Goal: Task Accomplishment & Management: Complete application form

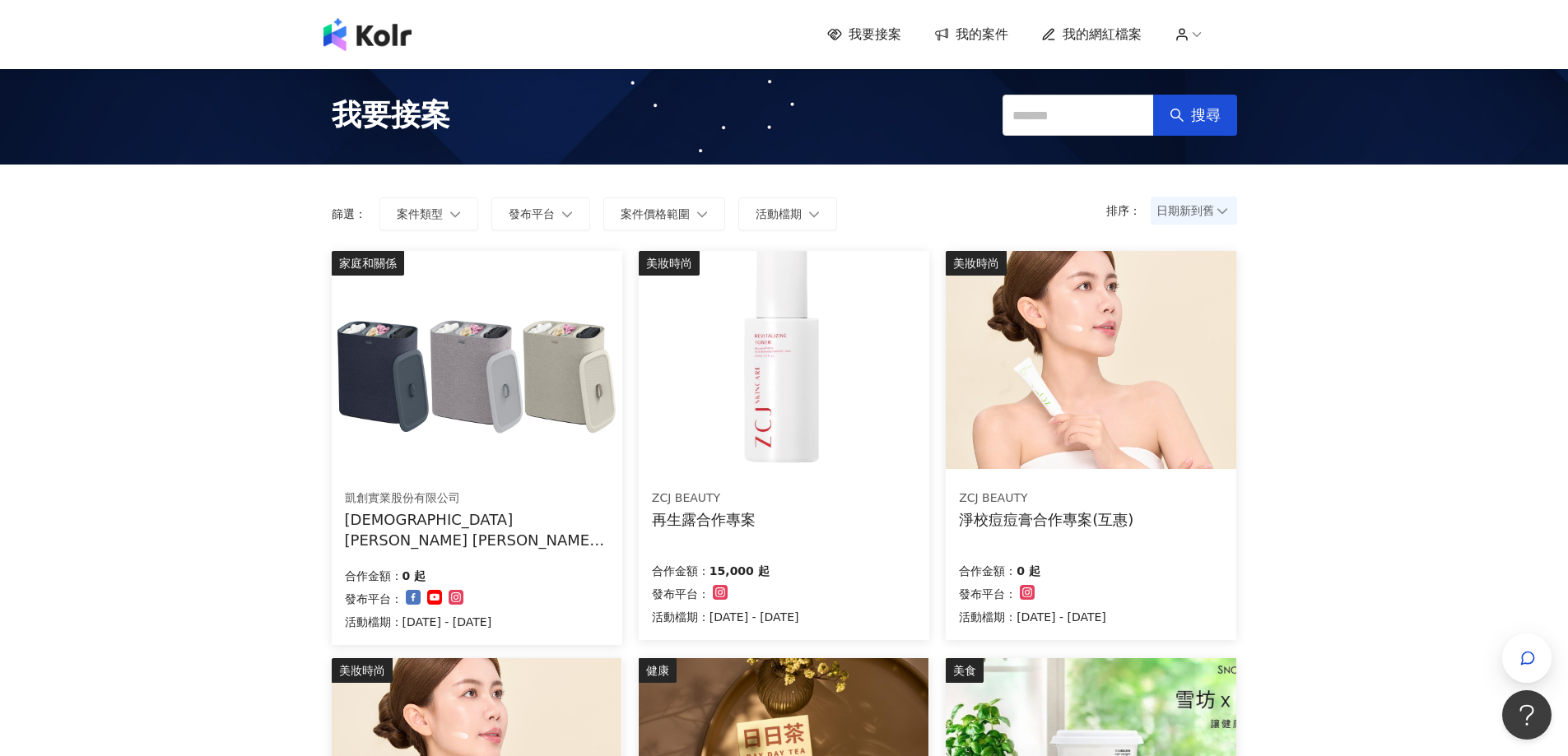
click at [986, 35] on span "我的案件" at bounding box center [982, 34] width 53 height 18
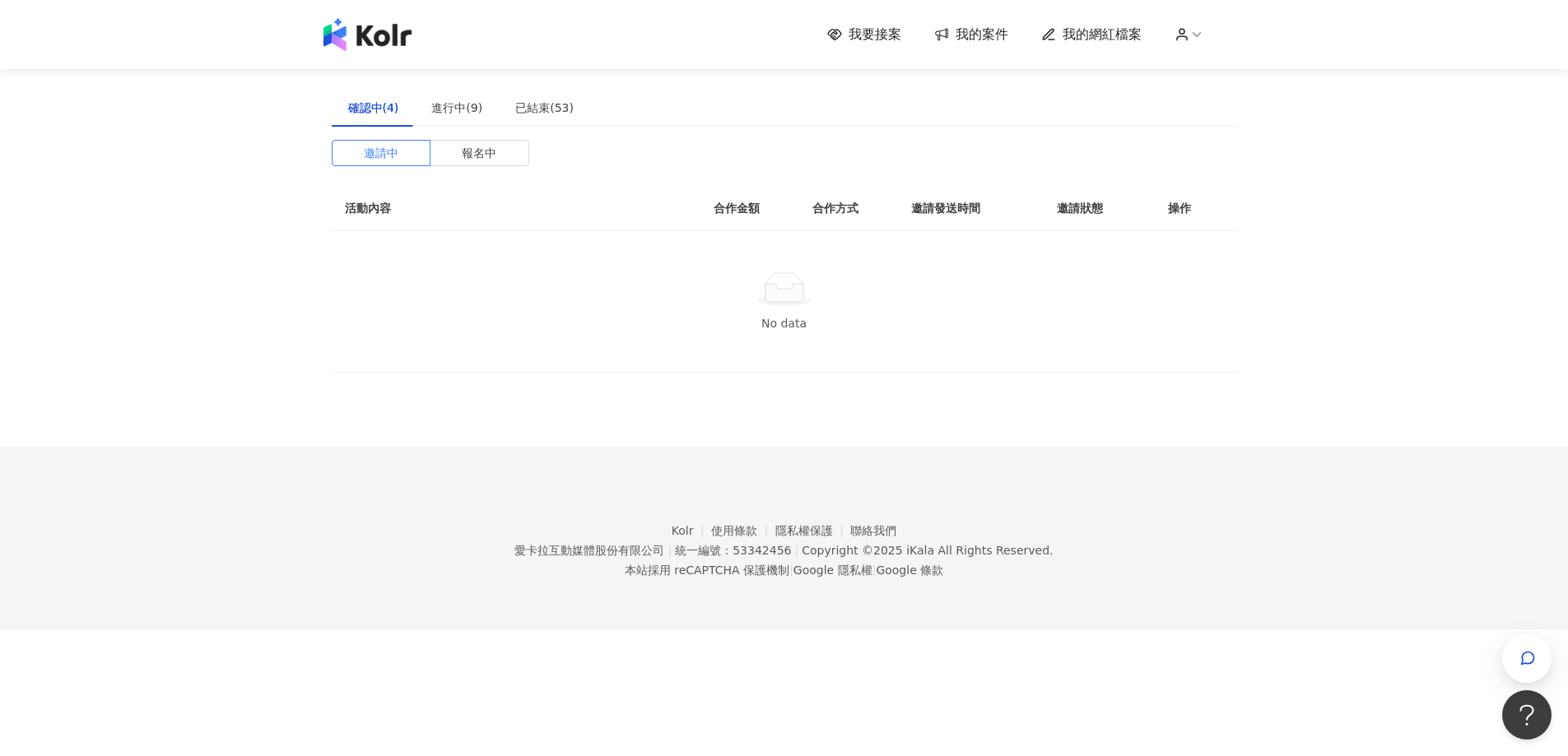
click at [883, 38] on span "我要接案" at bounding box center [875, 34] width 53 height 18
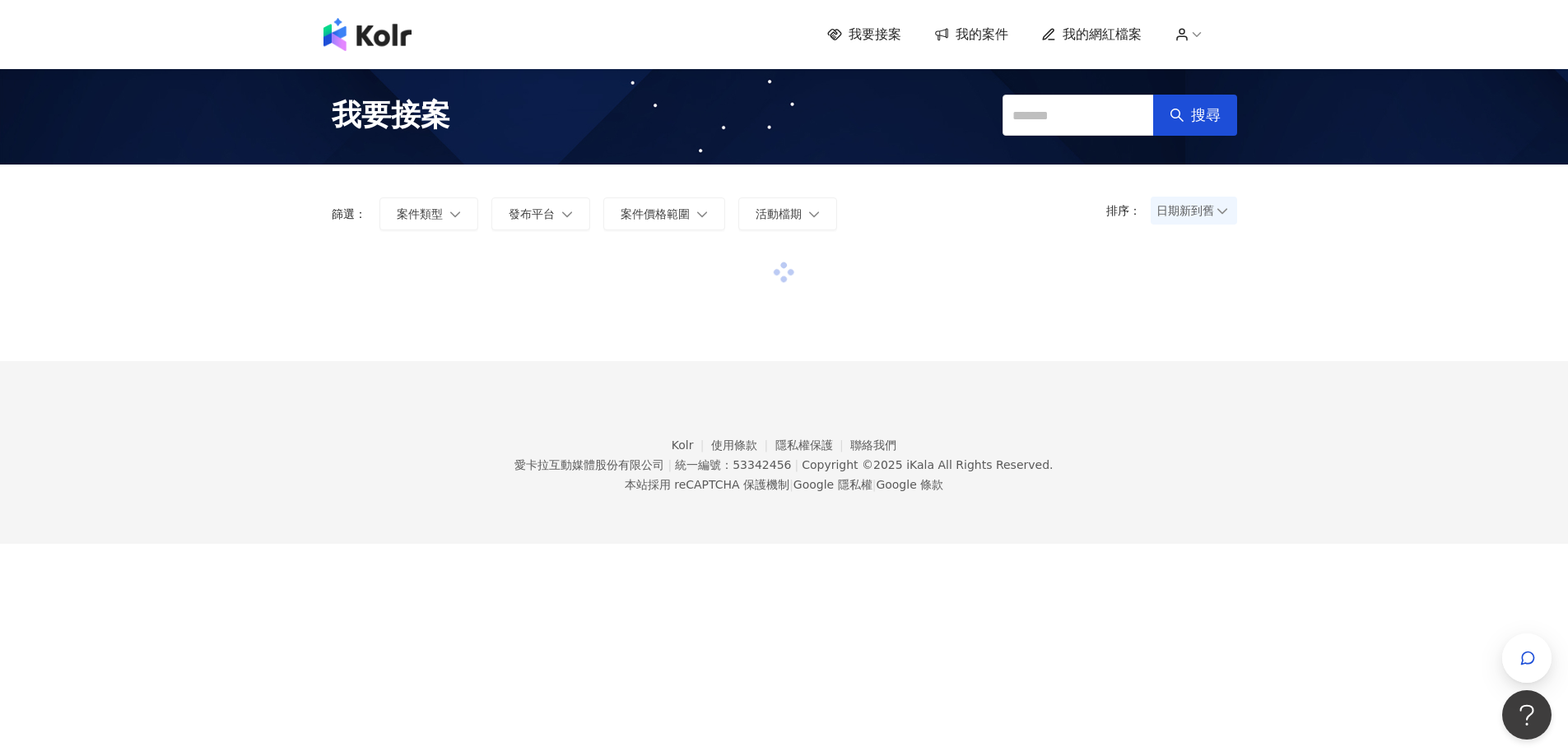
click at [1177, 216] on span "日期新到舊" at bounding box center [1193, 210] width 75 height 25
click at [1175, 295] on div "日期新到舊" at bounding box center [1193, 300] width 60 height 18
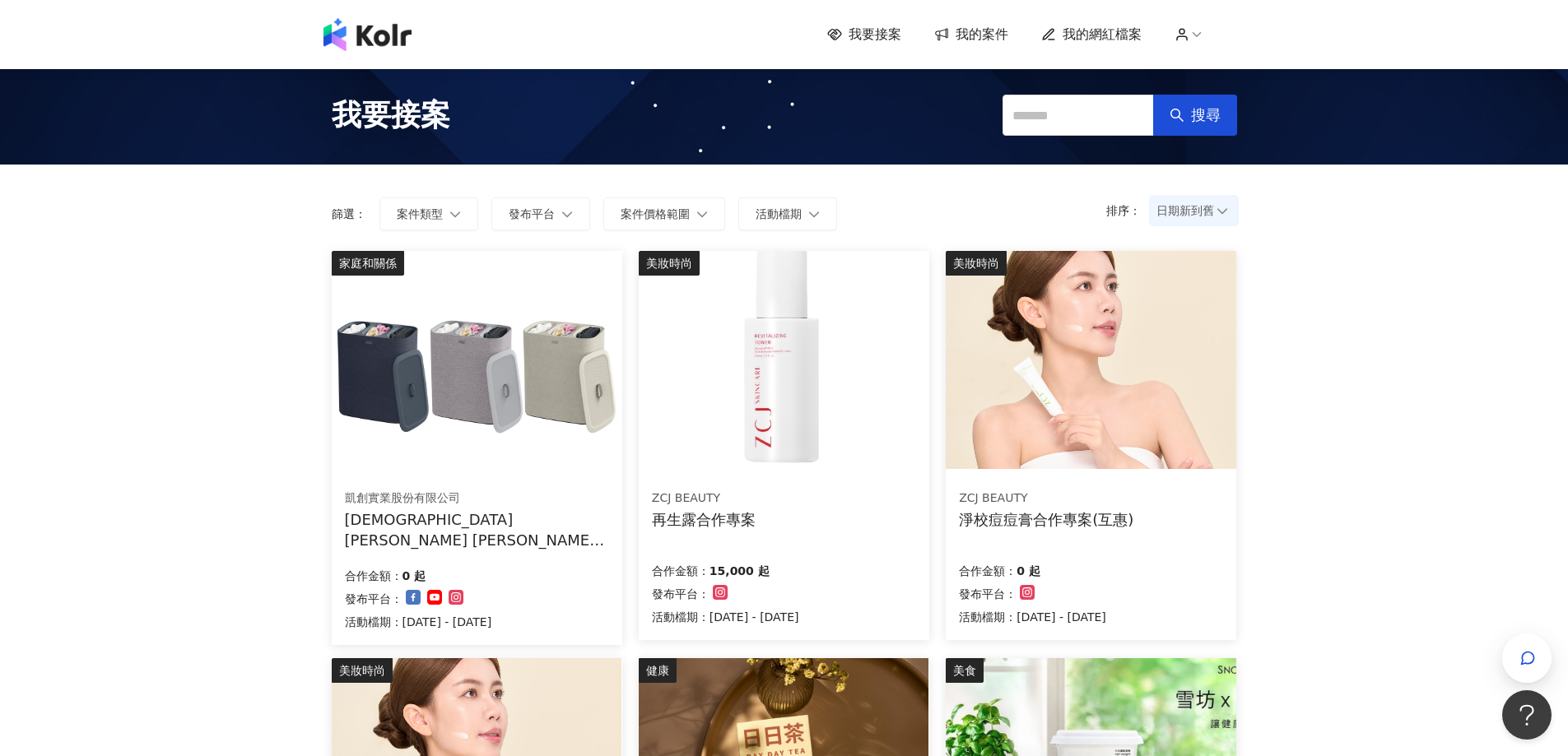
click at [1182, 213] on span "日期新到舊" at bounding box center [1193, 210] width 75 height 25
click at [1191, 303] on div "日期新到舊" at bounding box center [1193, 300] width 60 height 18
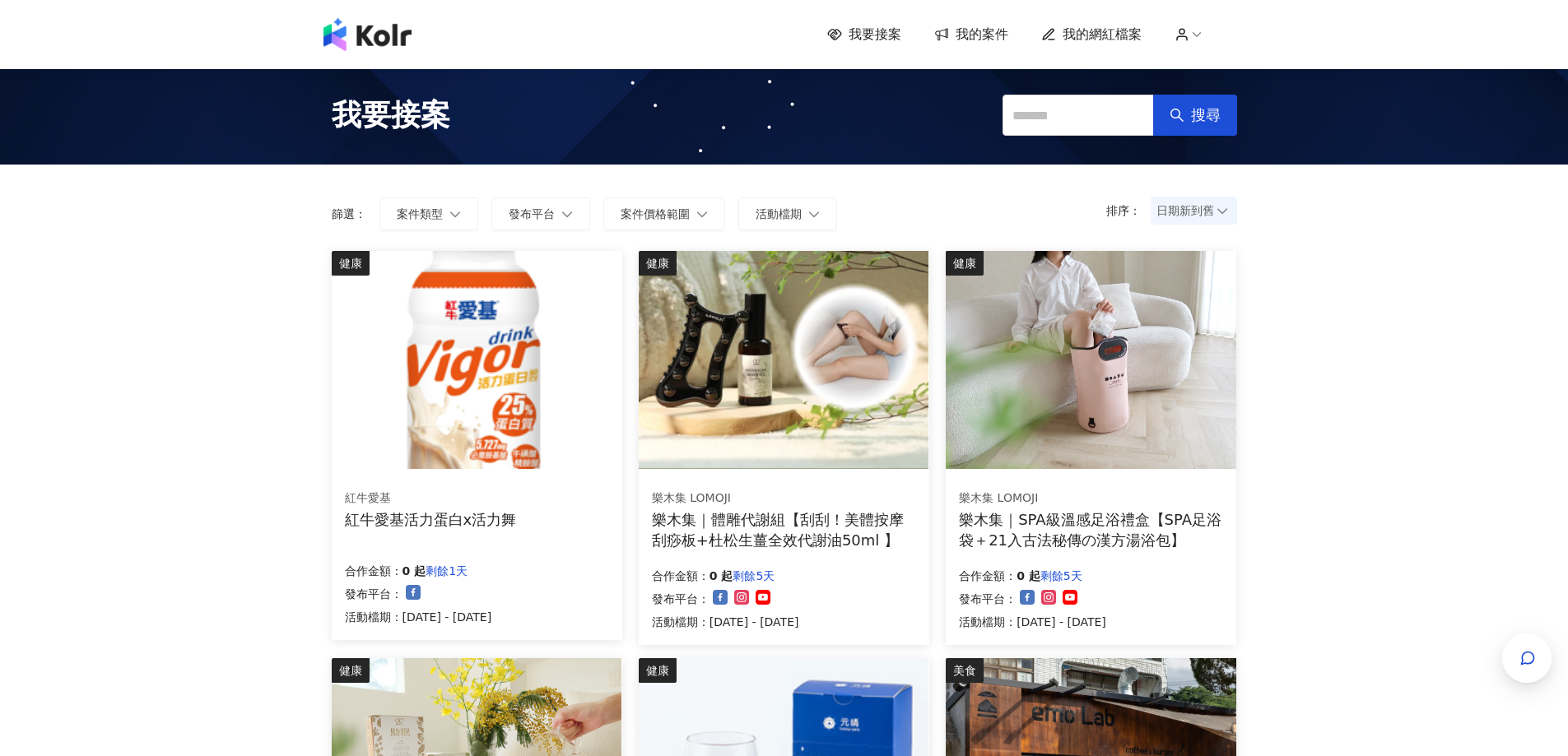
click at [1174, 208] on span "日期新到舊" at bounding box center [1193, 210] width 75 height 25
click at [1195, 297] on div "日期新到舊" at bounding box center [1193, 300] width 60 height 18
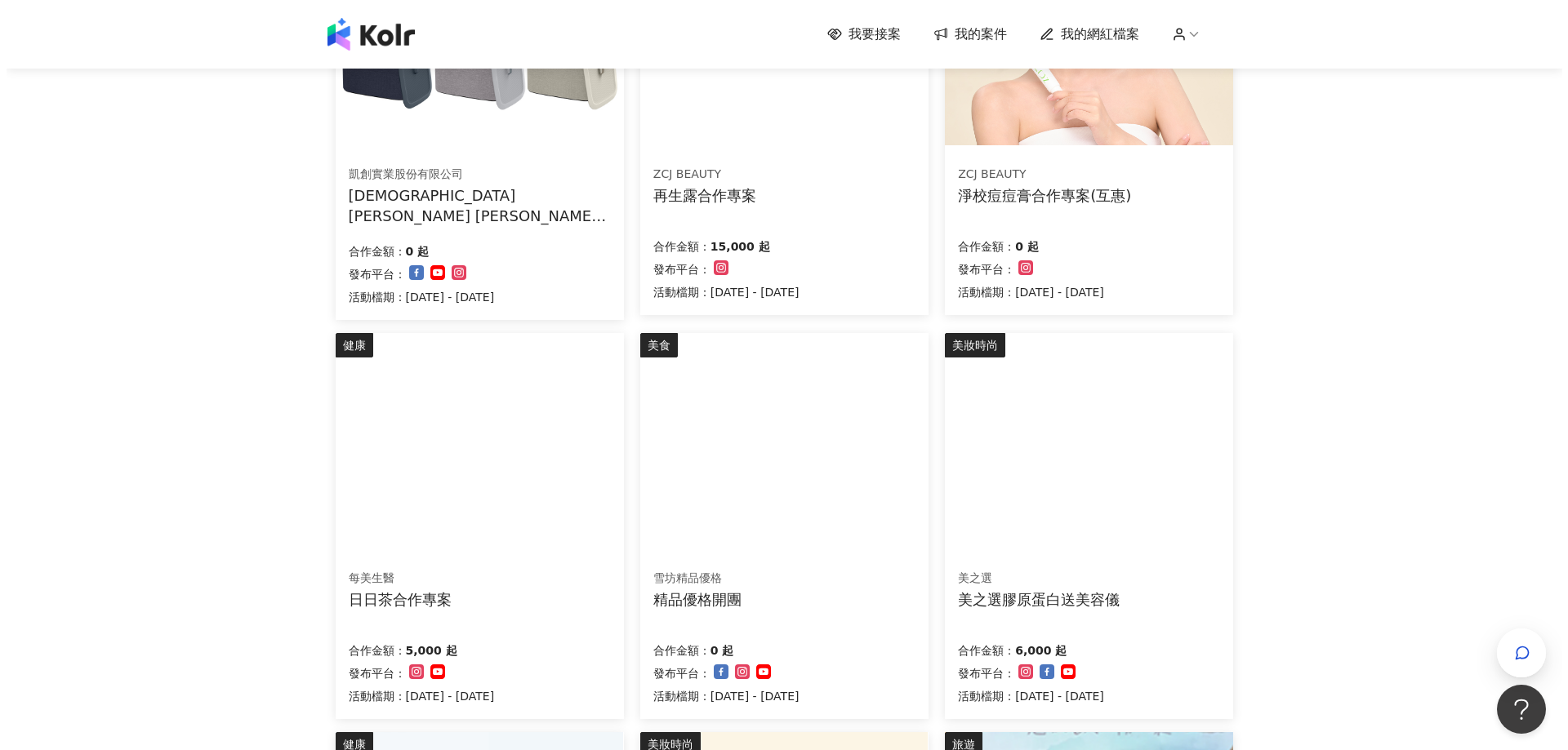
scroll to position [326, 0]
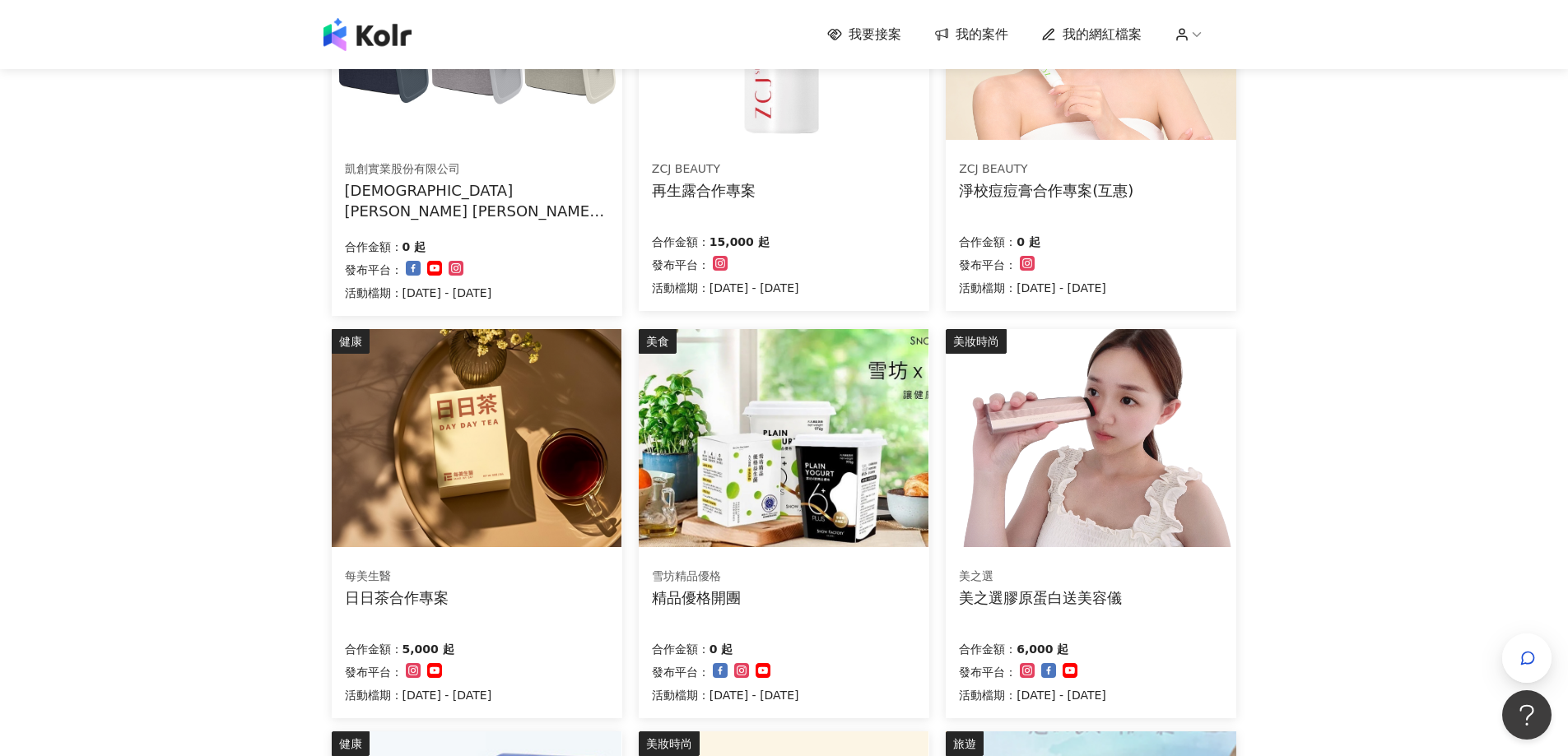
click at [1087, 511] on img at bounding box center [1090, 438] width 290 height 218
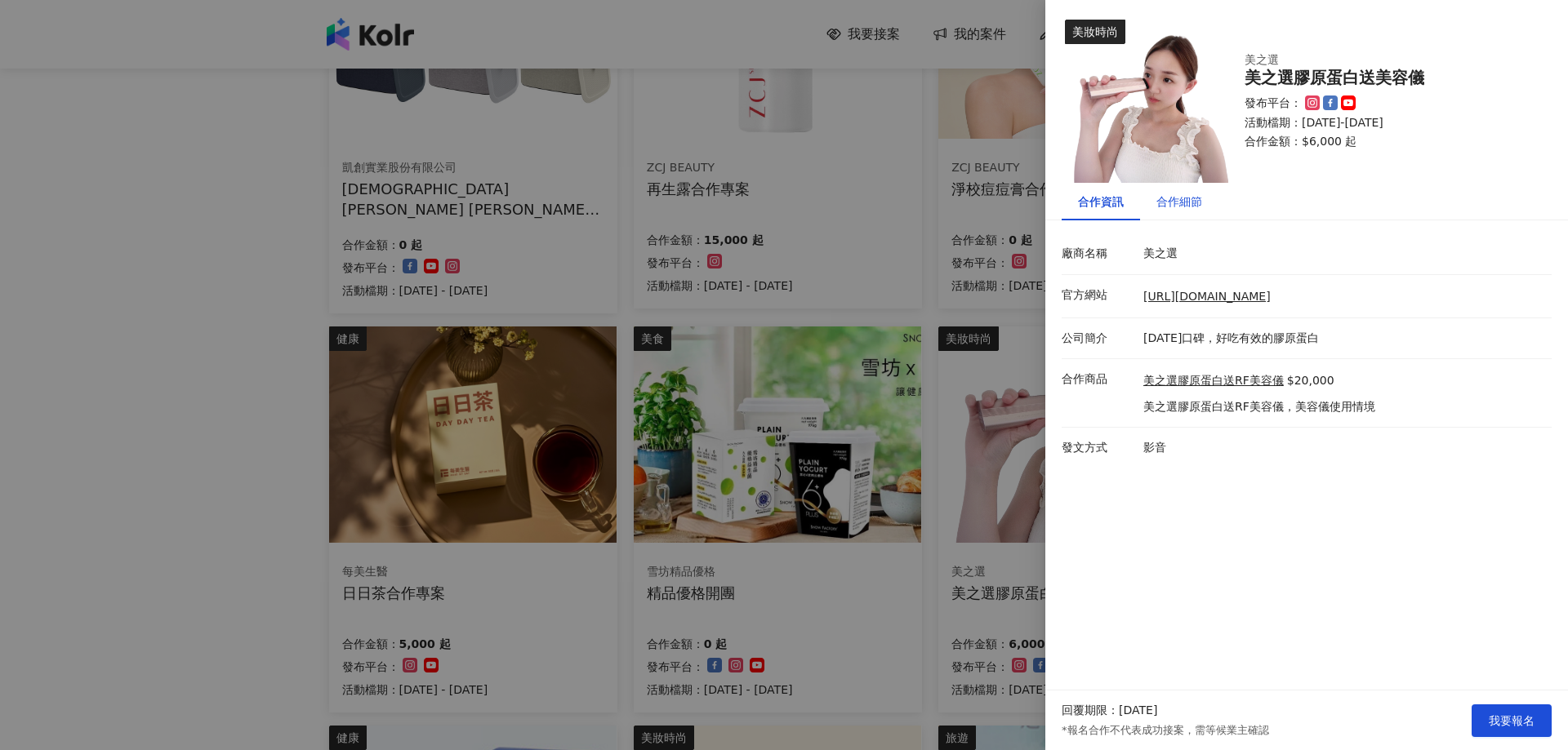
click at [1178, 204] on div "合作細節" at bounding box center [1179, 201] width 46 height 18
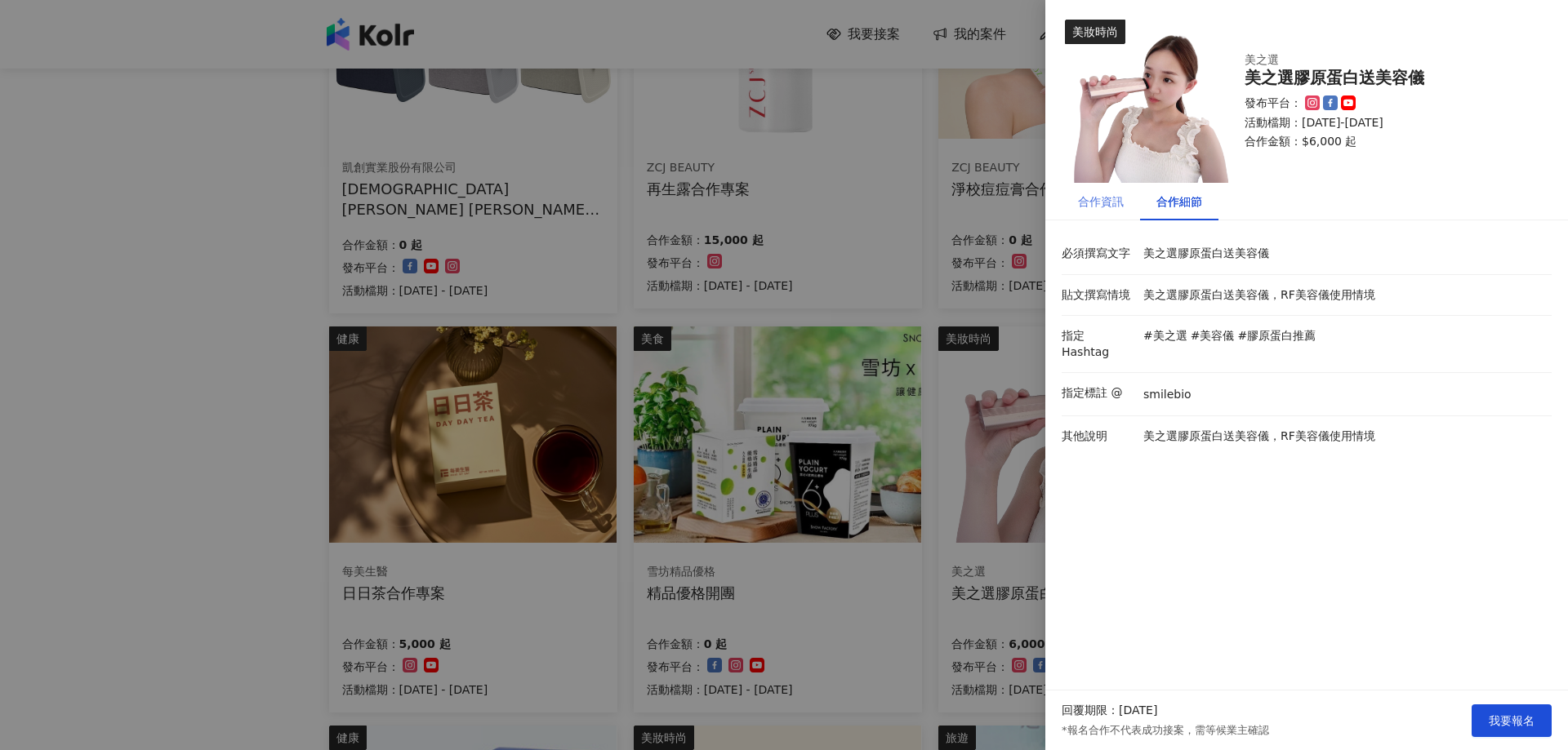
click at [1101, 211] on div "合作資訊" at bounding box center [1100, 202] width 78 height 38
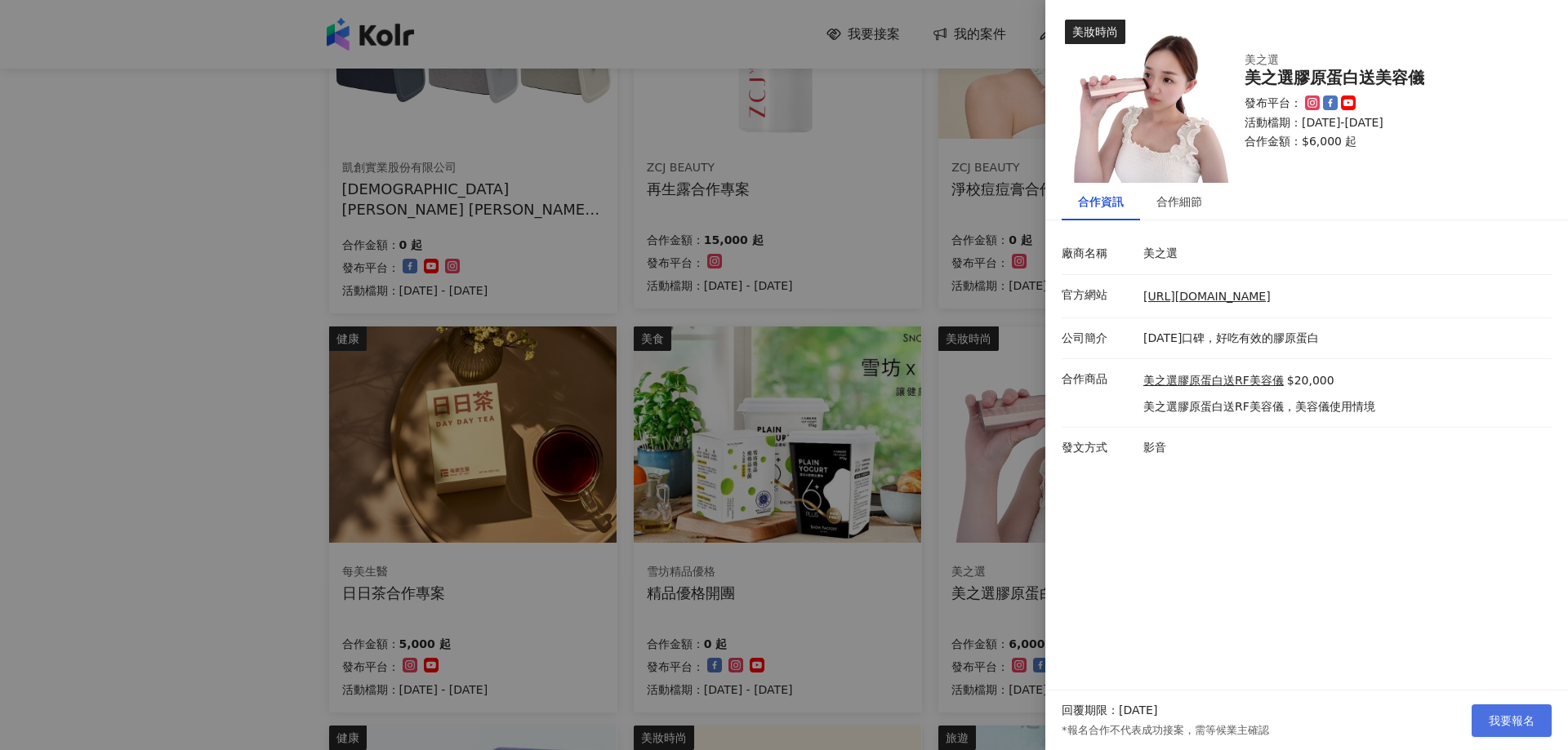
click at [1526, 714] on span "我要報名" at bounding box center [1511, 721] width 46 height 13
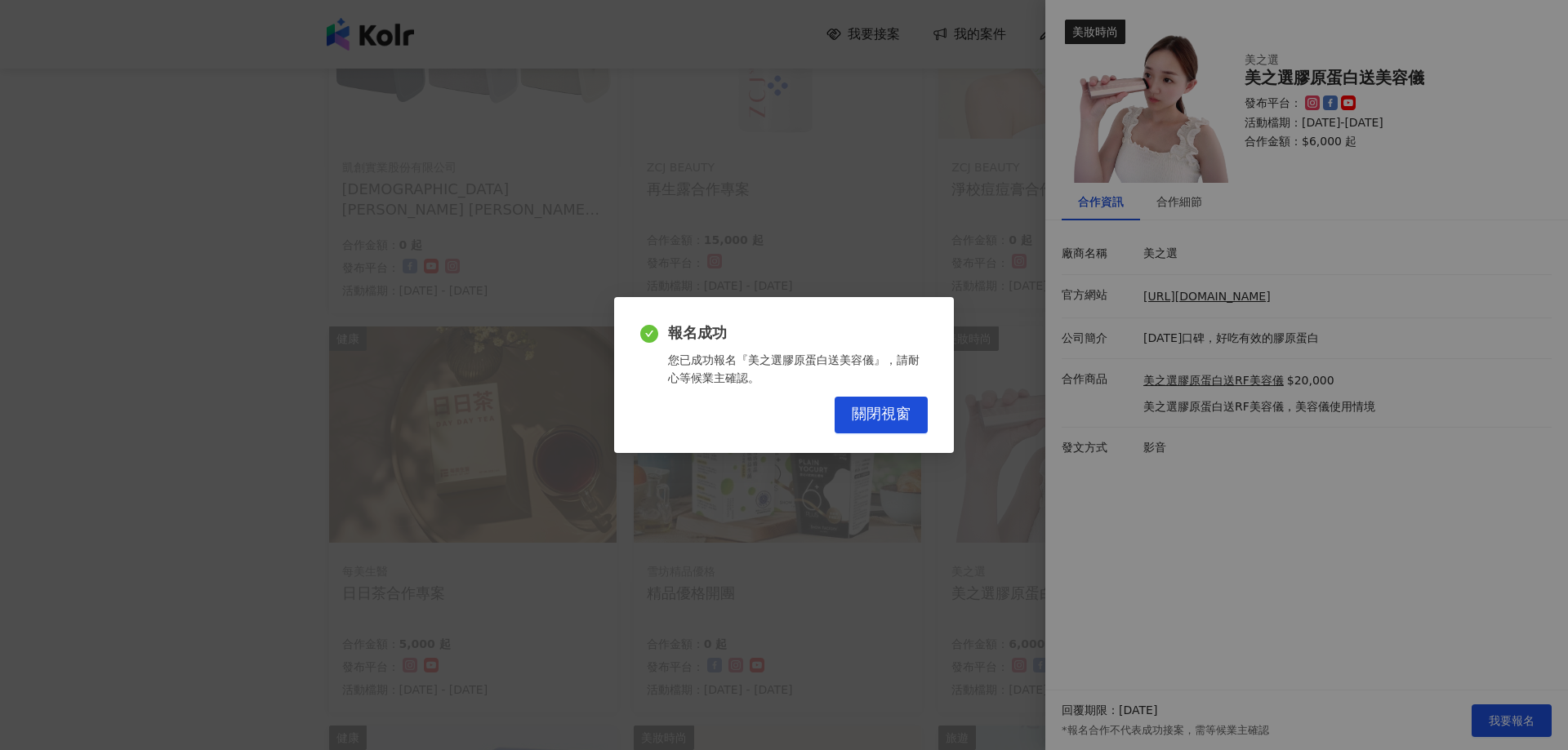
click at [885, 434] on div "報名成功 您已成功報名『美之選膠原蛋白送美容儀』，請耐心等候業主確認。 關閉視窗" at bounding box center [783, 374] width 339 height 155
click at [885, 414] on span "關閉視窗" at bounding box center [881, 414] width 59 height 18
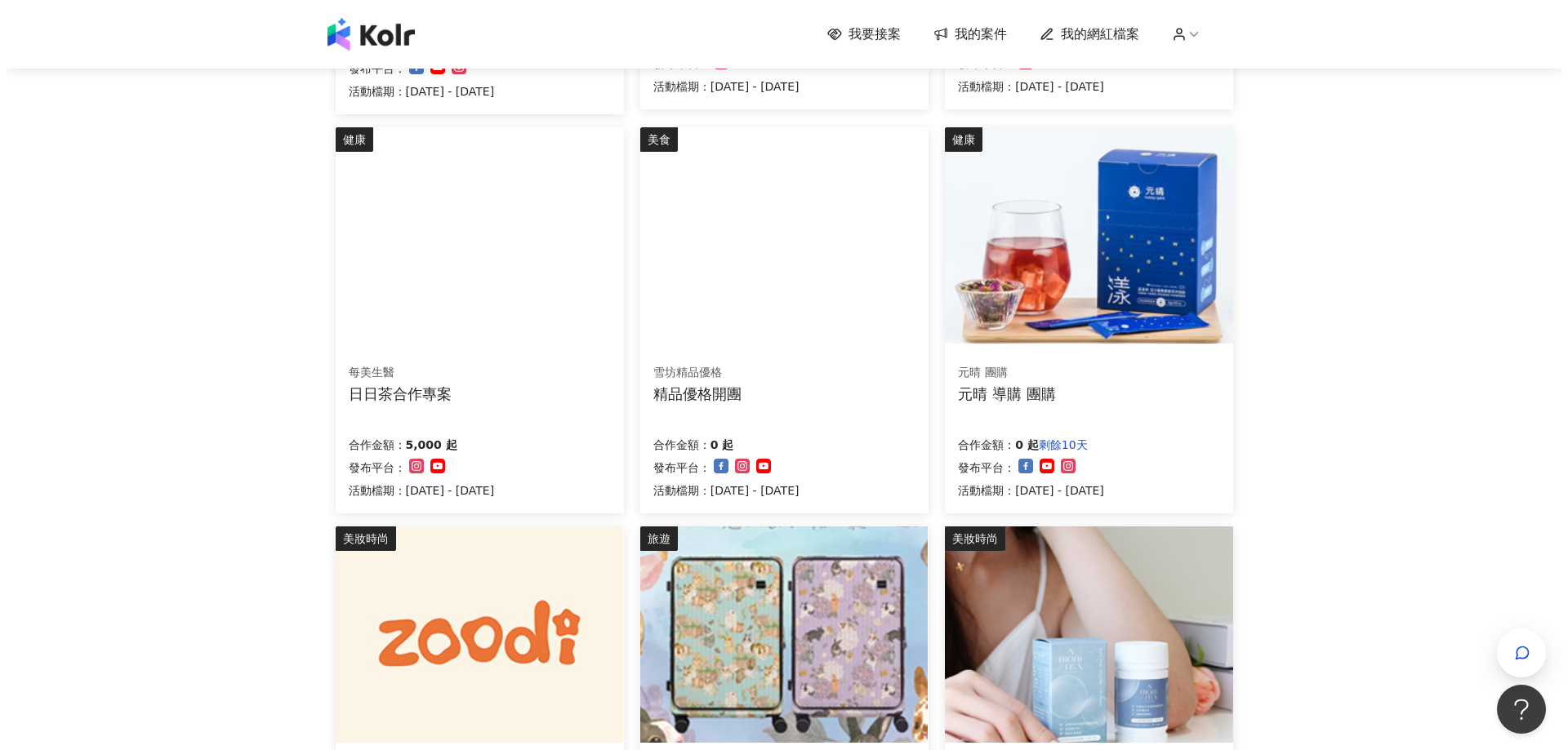
scroll to position [490, 0]
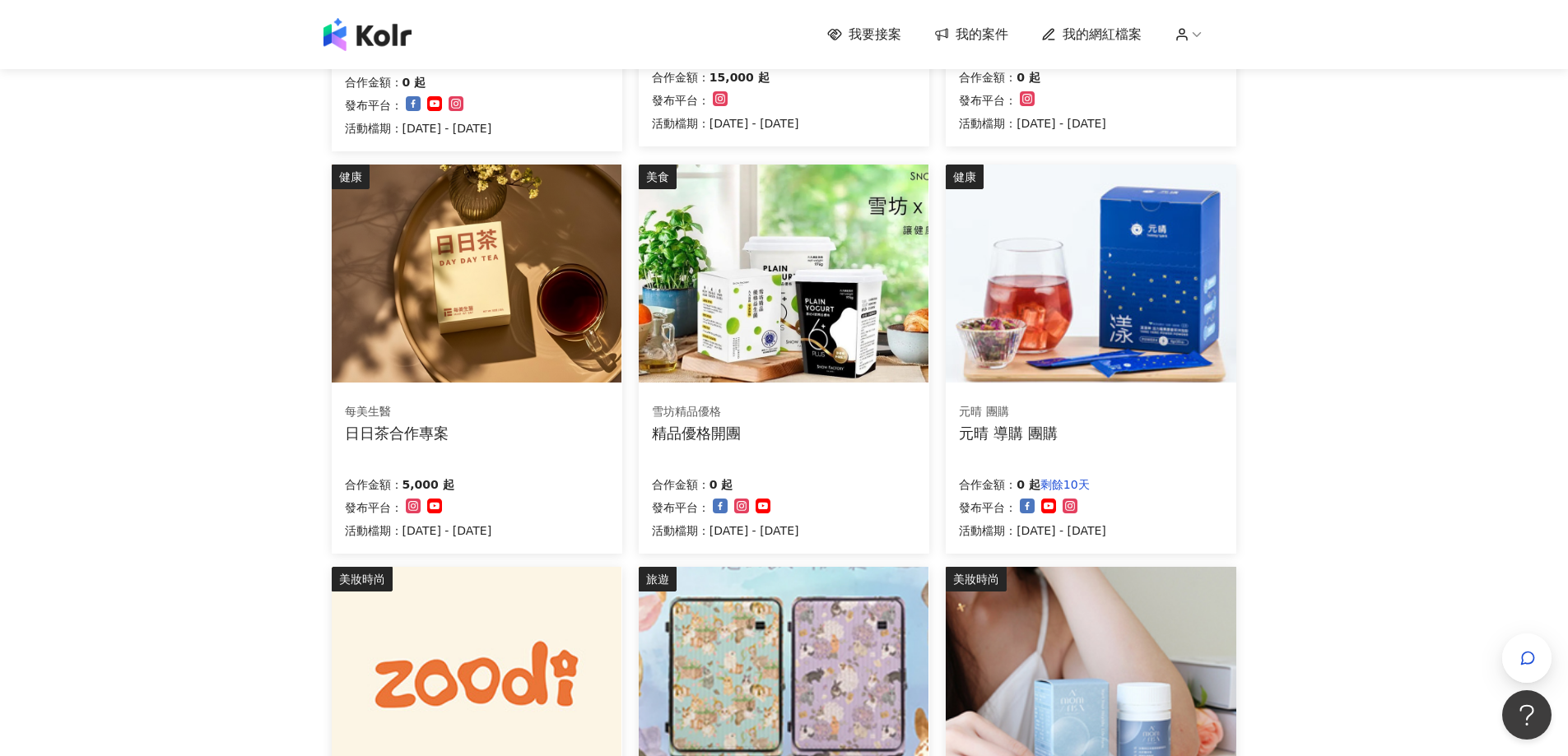
click at [504, 459] on div "每美生醫 日日茶合作專案 合作金額： 5,000 起 發布平台： 活動檔期：[DATE] - [DATE]" at bounding box center [477, 472] width 291 height 165
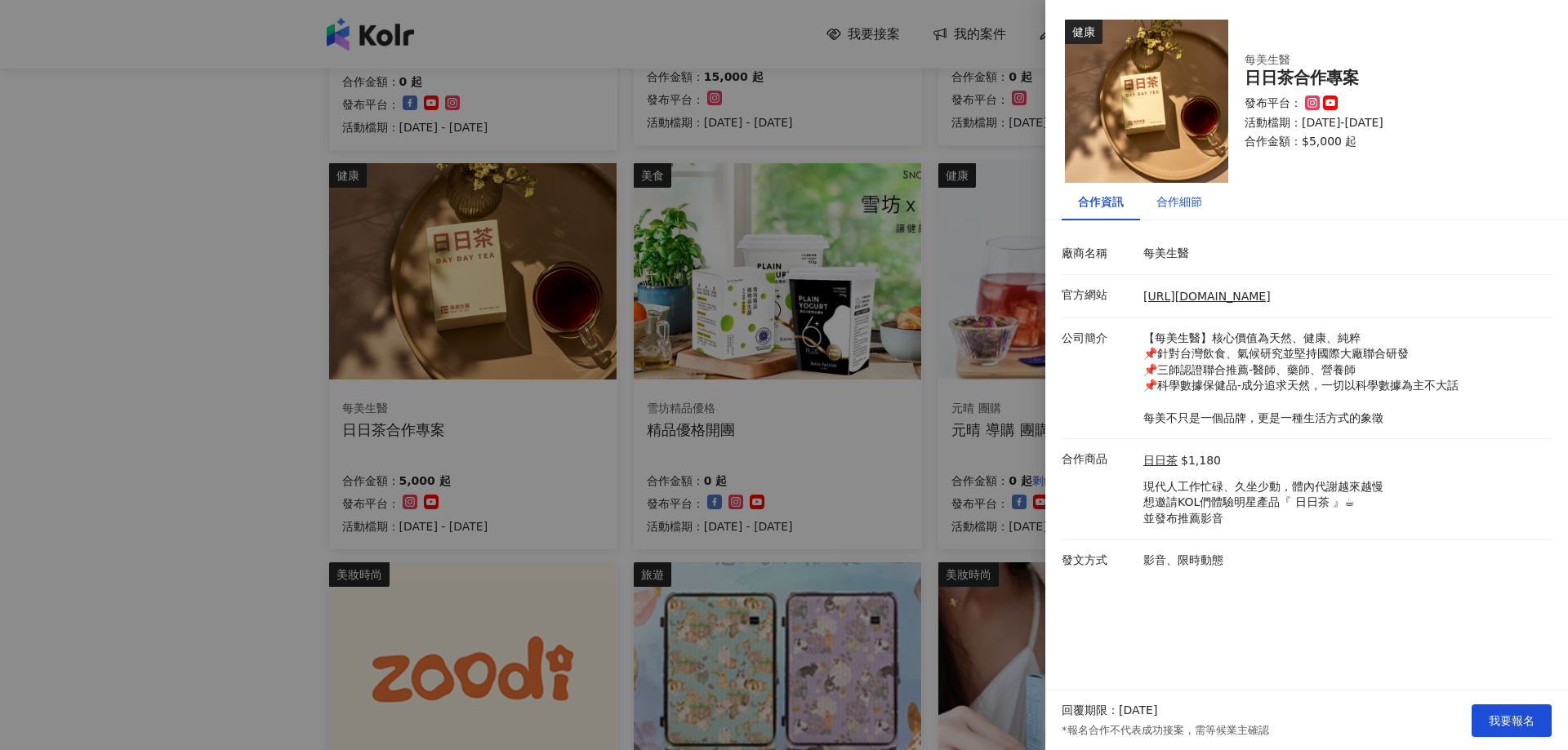
click at [1160, 199] on div "合作細節" at bounding box center [1179, 201] width 46 height 18
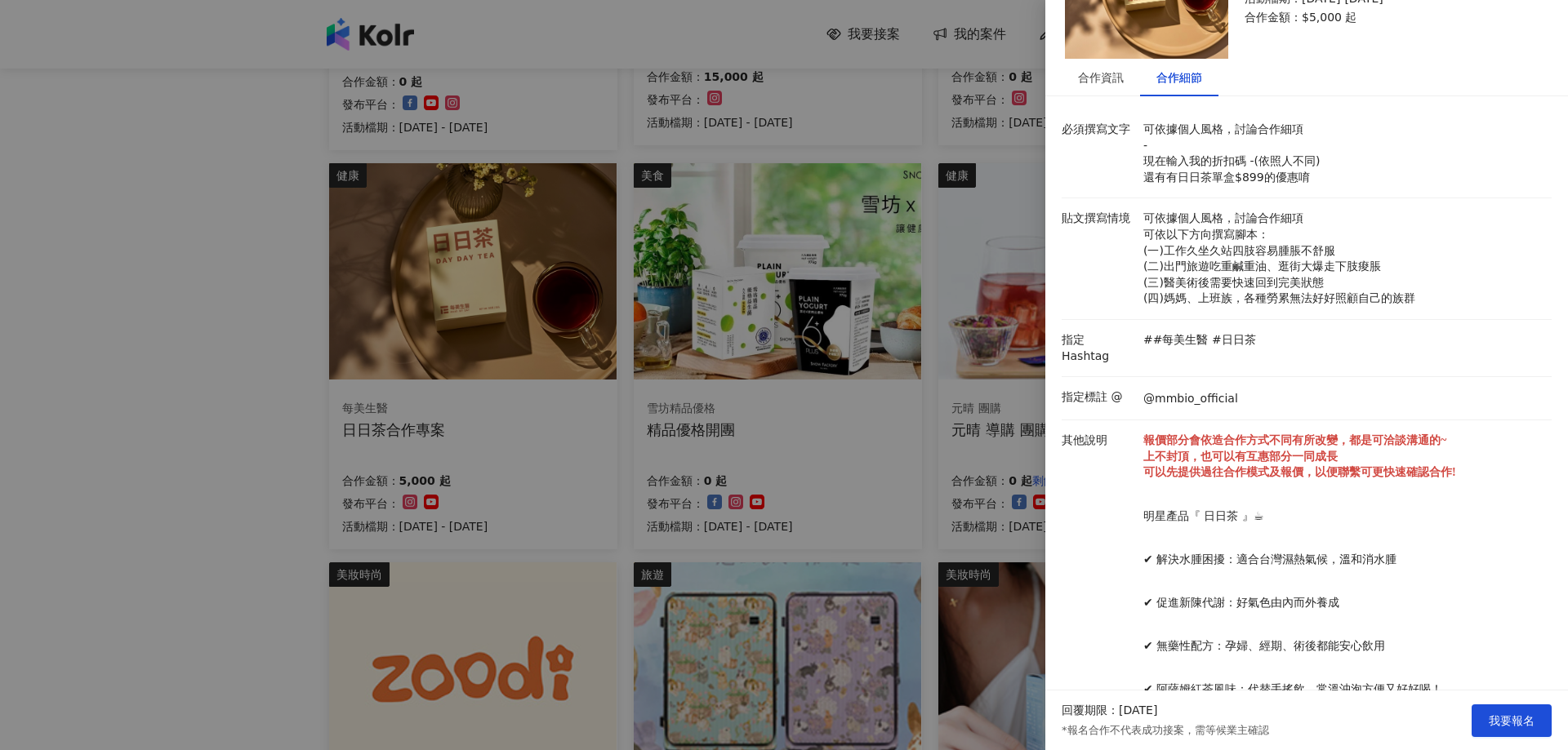
scroll to position [182, 0]
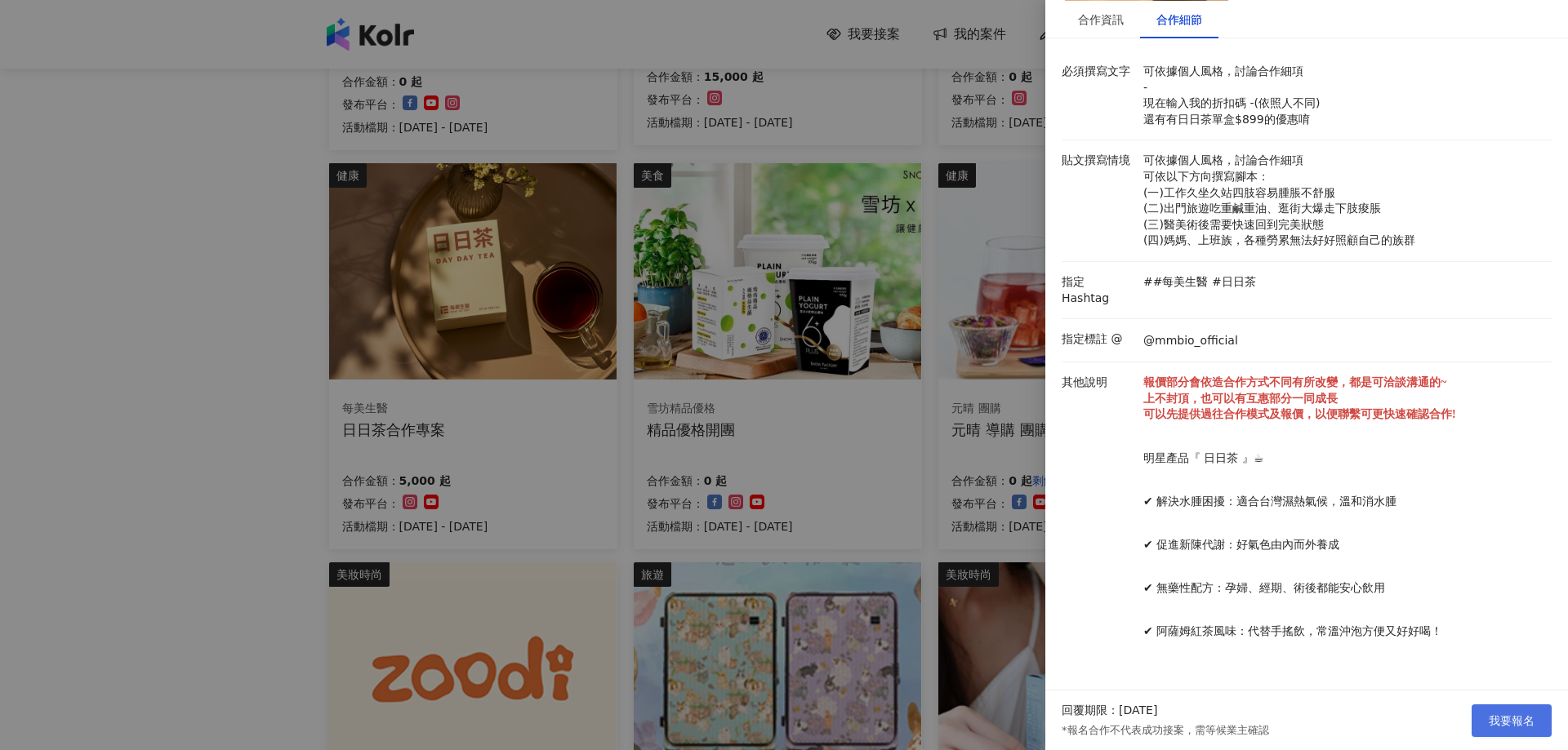
click at [1492, 708] on button "我要報名" at bounding box center [1511, 721] width 80 height 33
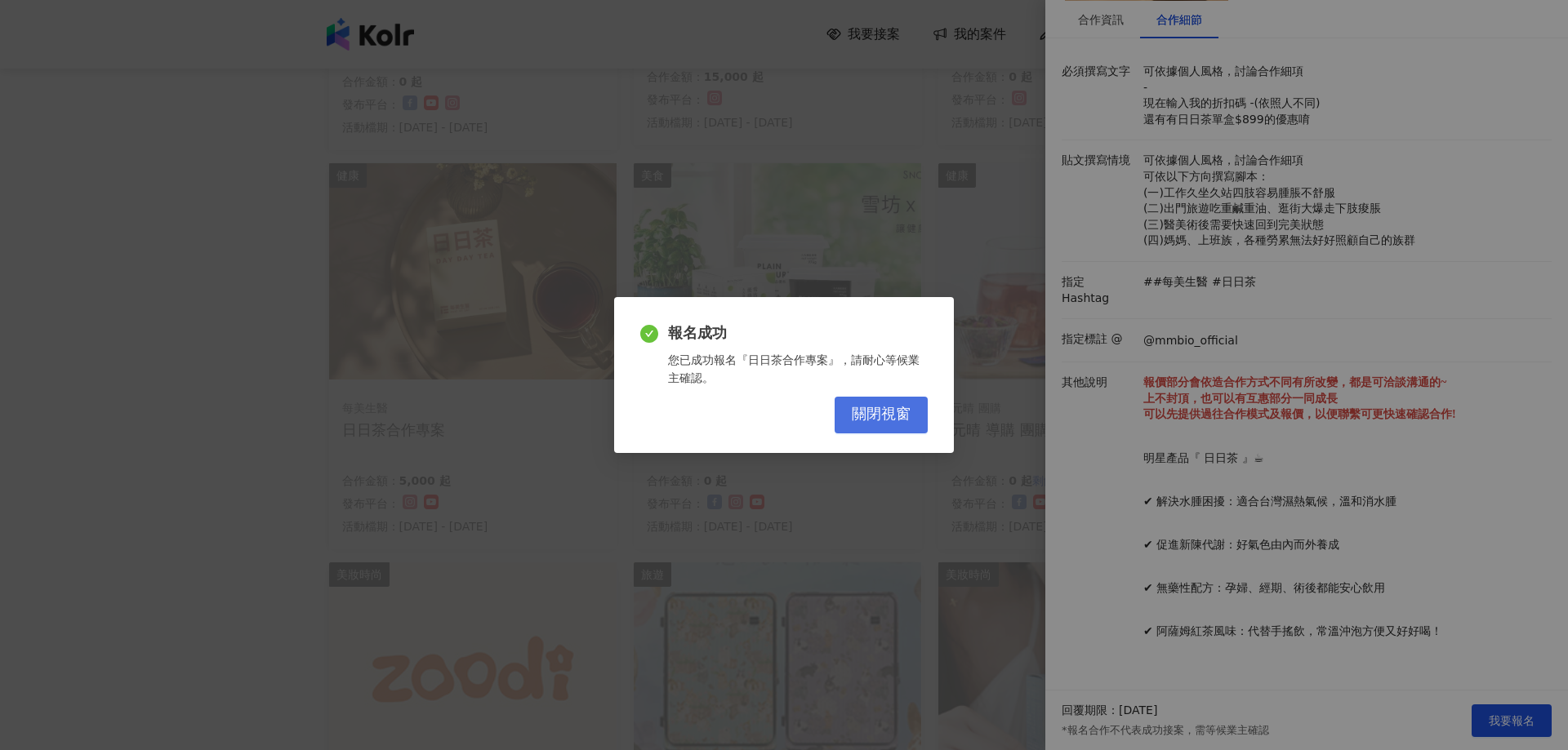
click at [899, 400] on button "關閉視窗" at bounding box center [881, 414] width 93 height 37
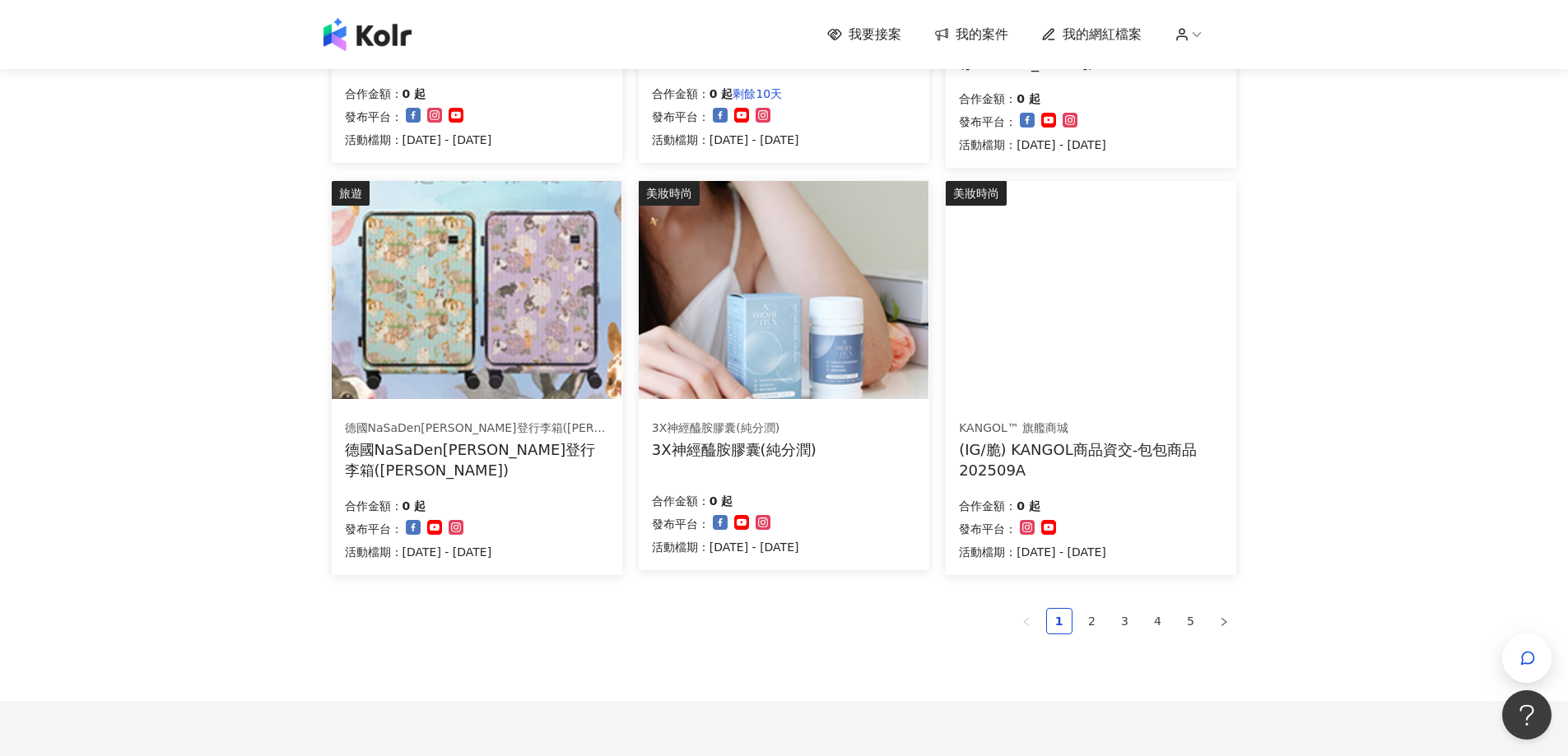
scroll to position [905, 0]
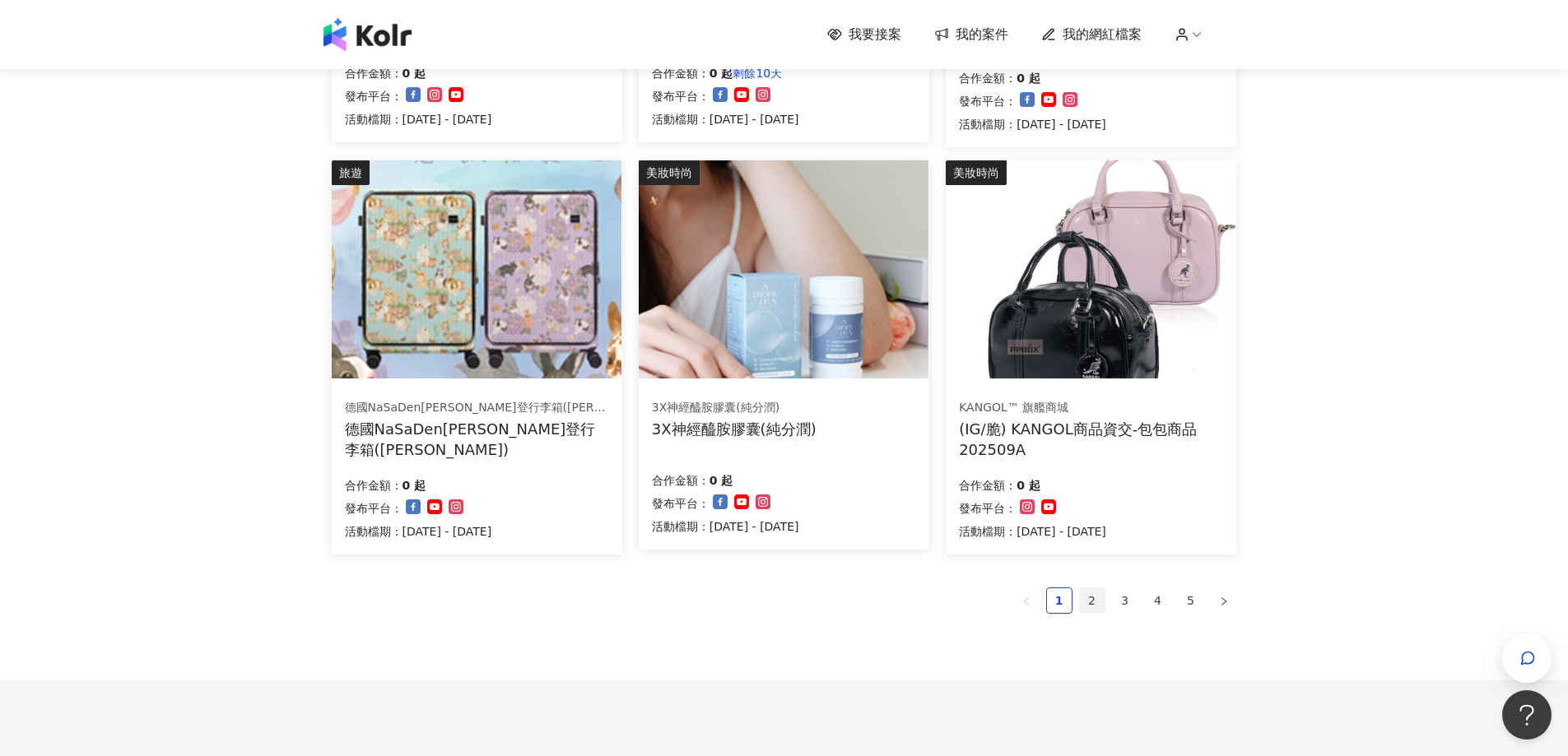
click at [1091, 593] on link "2" at bounding box center [1092, 601] width 25 height 25
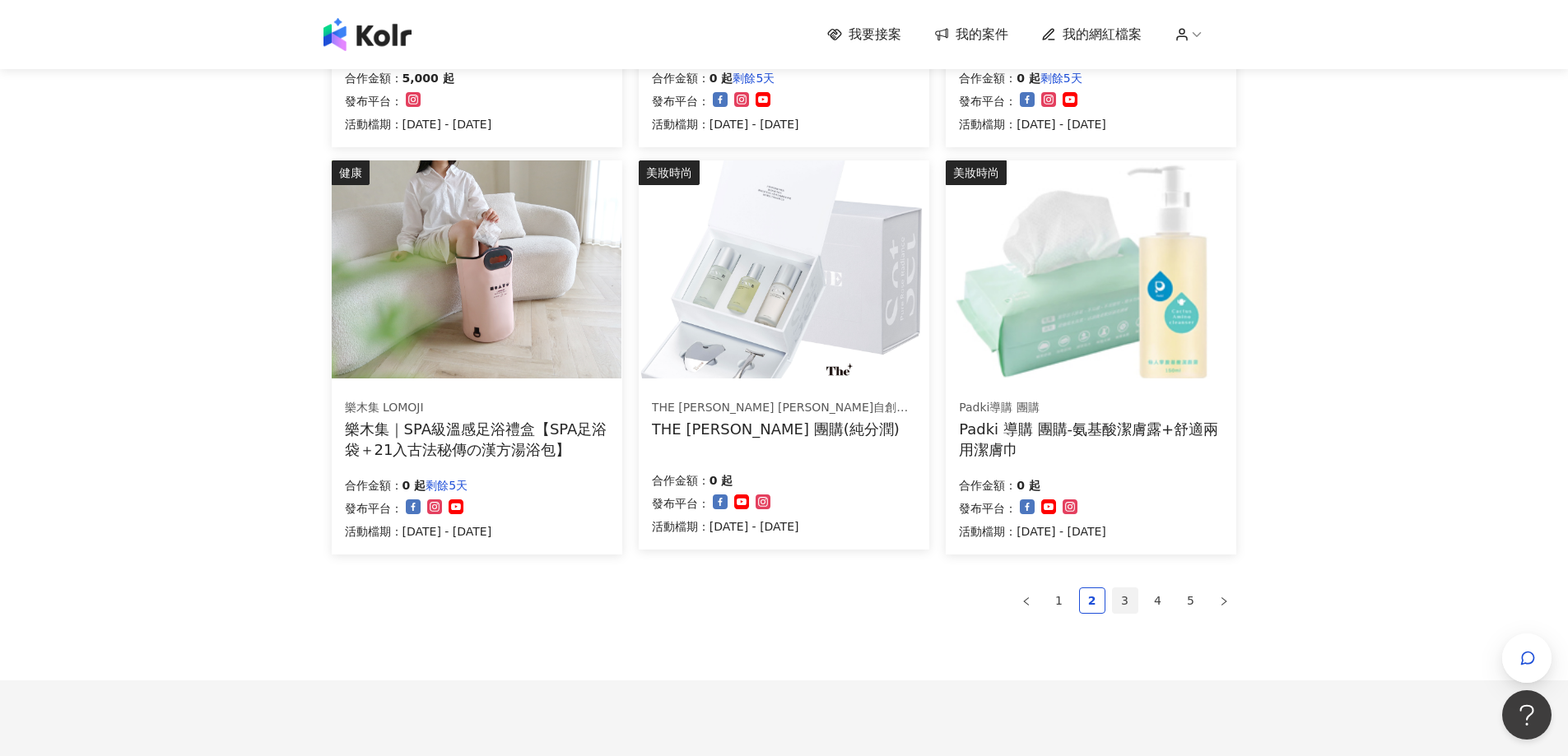
click at [1124, 596] on link "3" at bounding box center [1125, 601] width 25 height 25
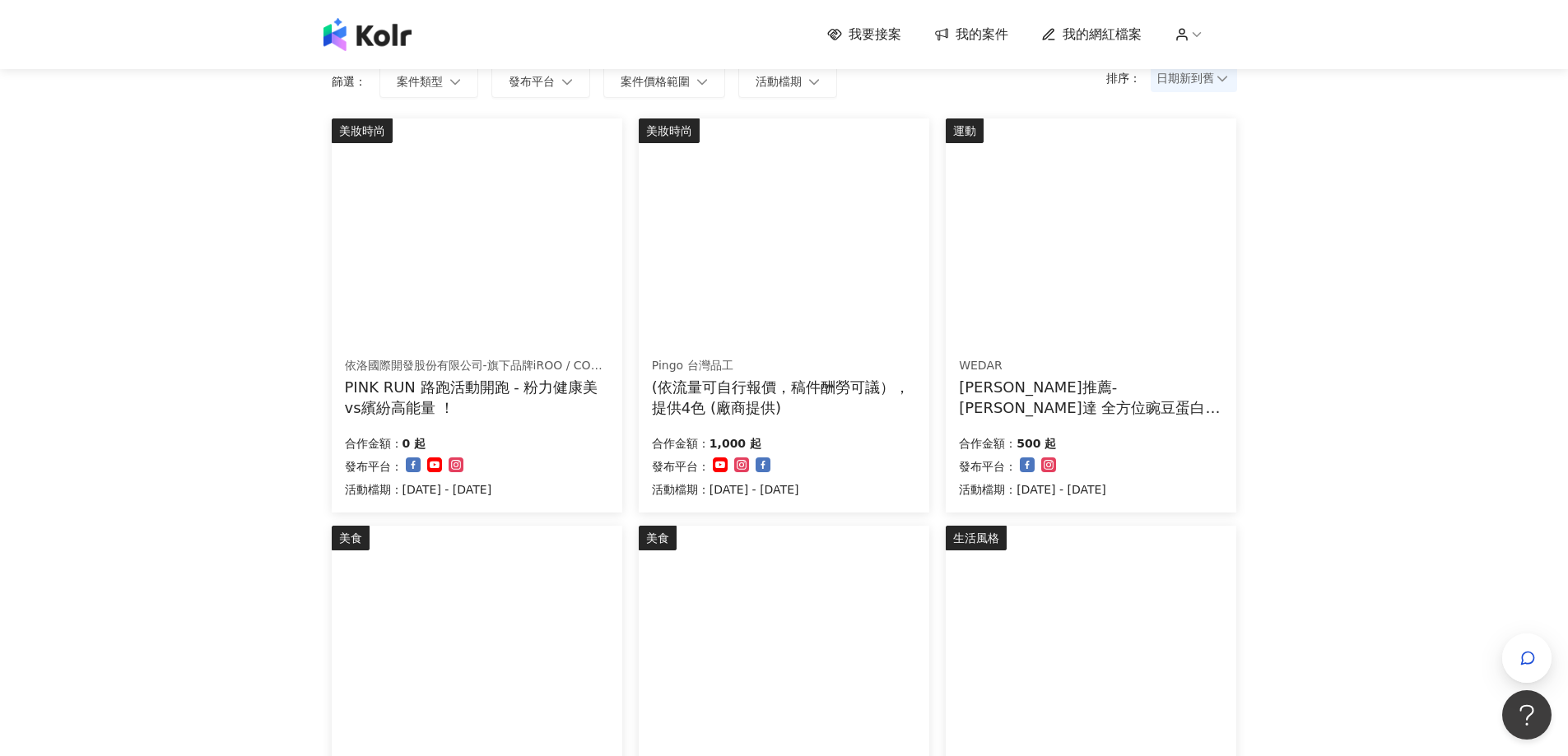
scroll to position [82, 0]
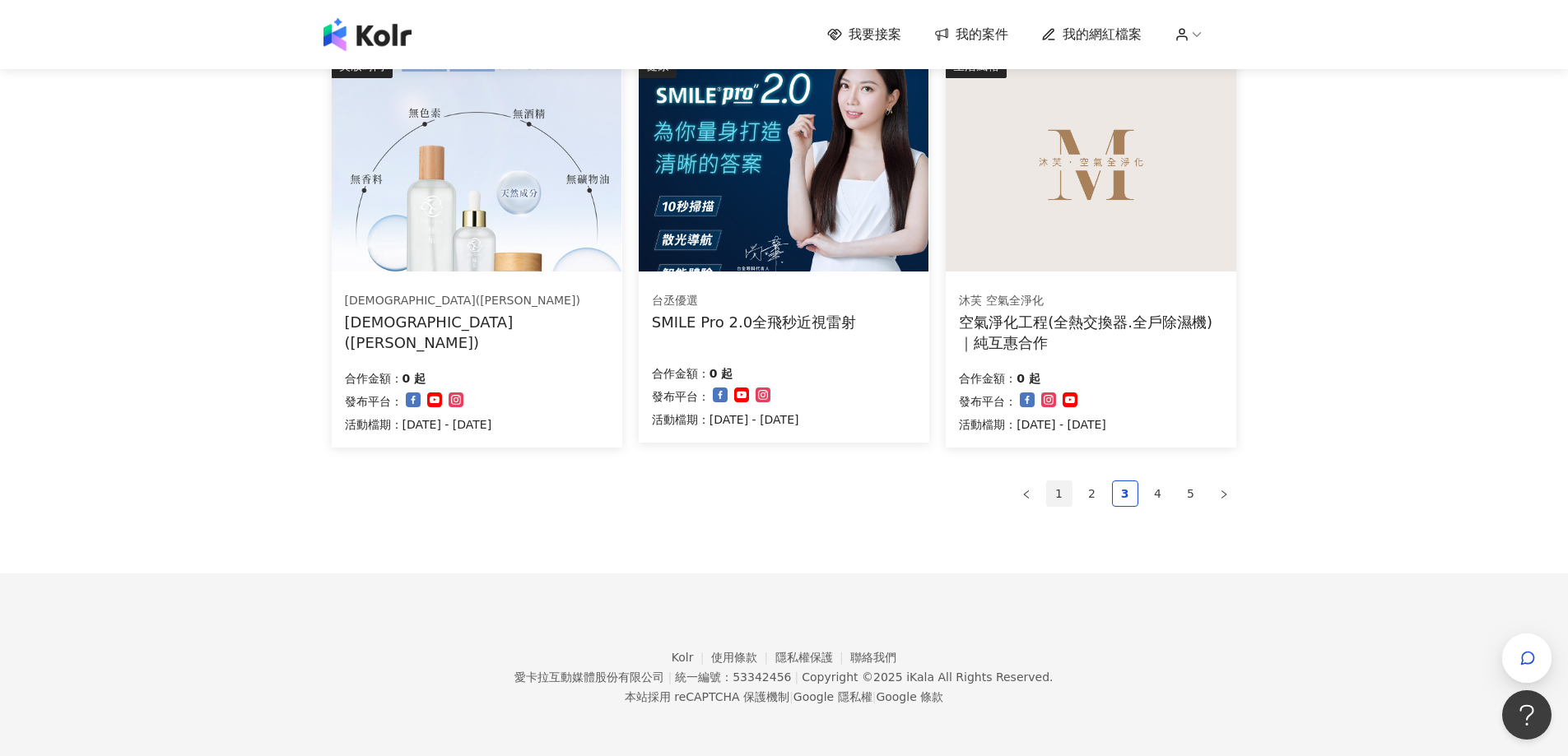
click at [1054, 499] on link "1" at bounding box center [1059, 494] width 25 height 25
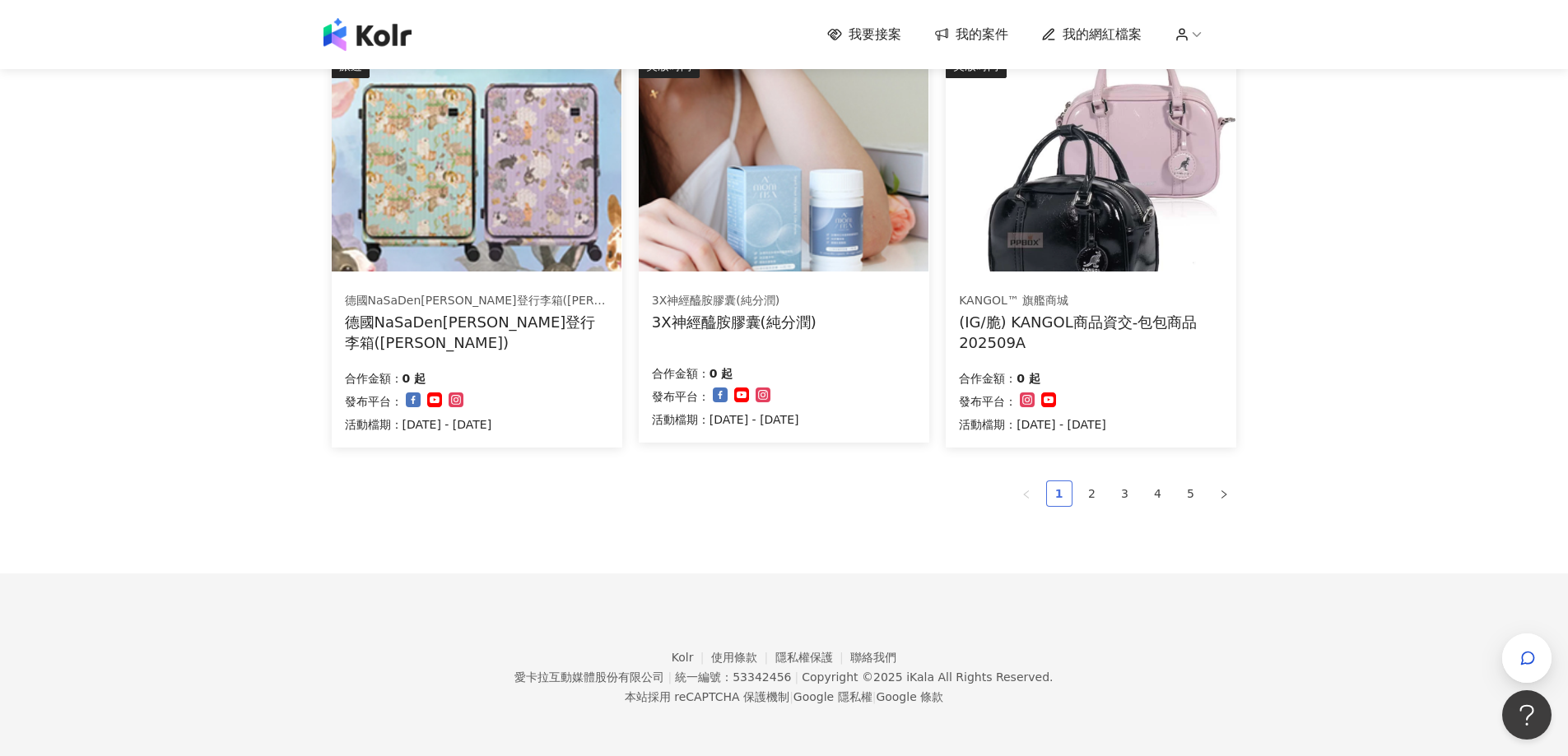
scroll to position [1007, 0]
